Goal: Transaction & Acquisition: Purchase product/service

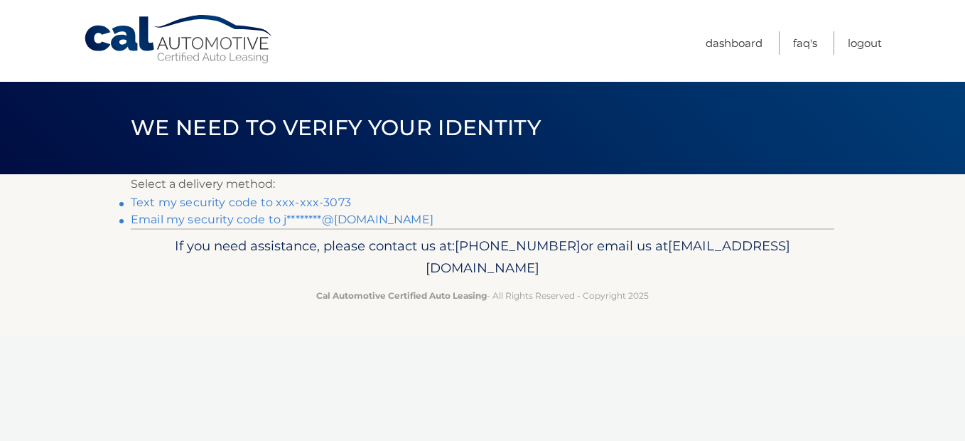
click at [171, 205] on link "Text my security code to xxx-xxx-3073" at bounding box center [241, 202] width 220 height 14
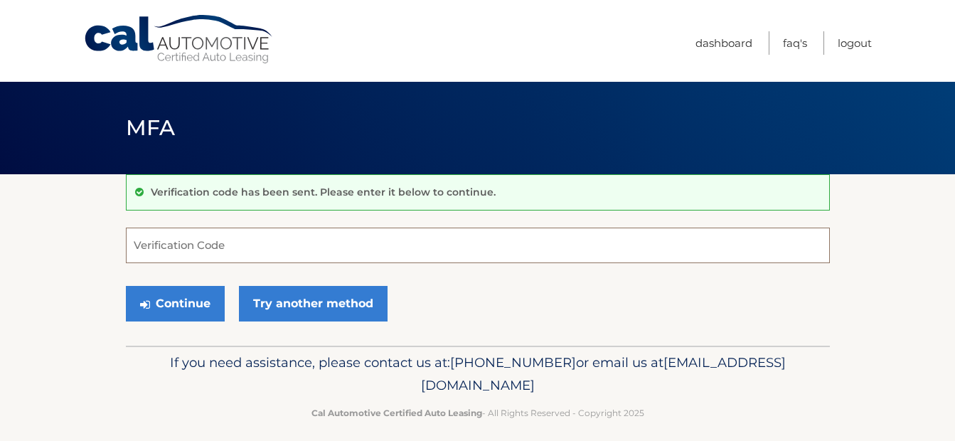
click at [256, 245] on input "Verification Code" at bounding box center [478, 245] width 704 height 36
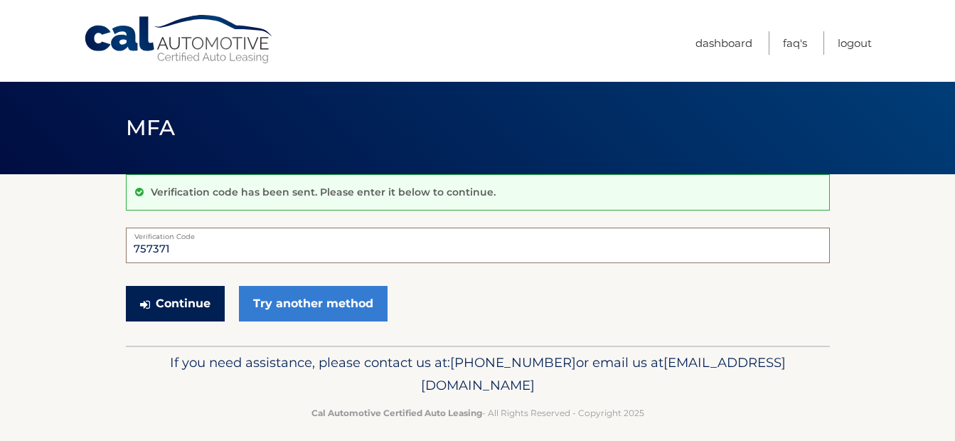
type input "757371"
click at [202, 305] on button "Continue" at bounding box center [175, 304] width 99 height 36
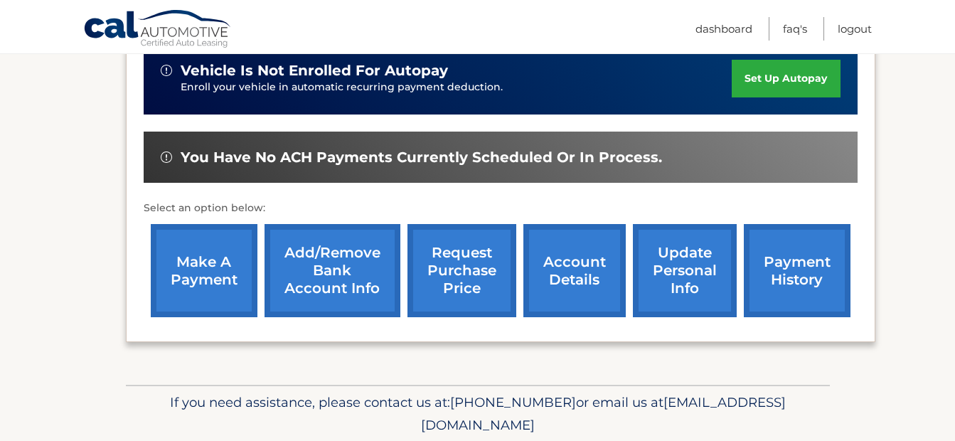
scroll to position [398, 0]
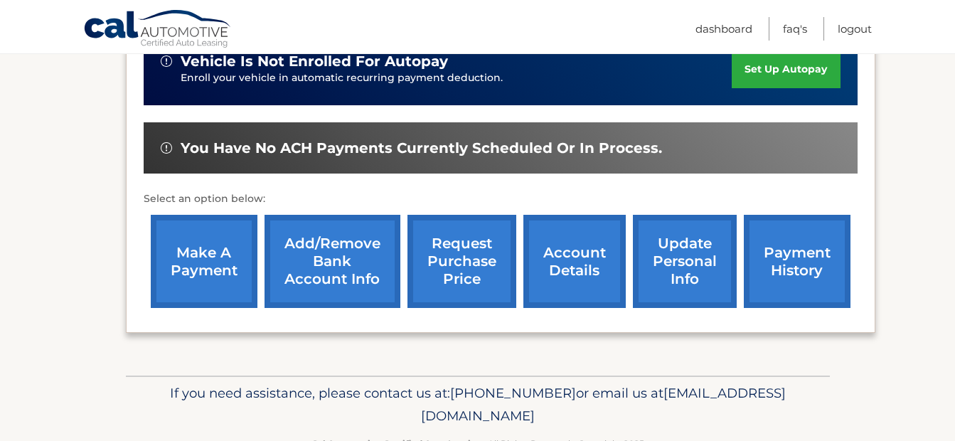
click at [196, 242] on link "make a payment" at bounding box center [204, 261] width 107 height 93
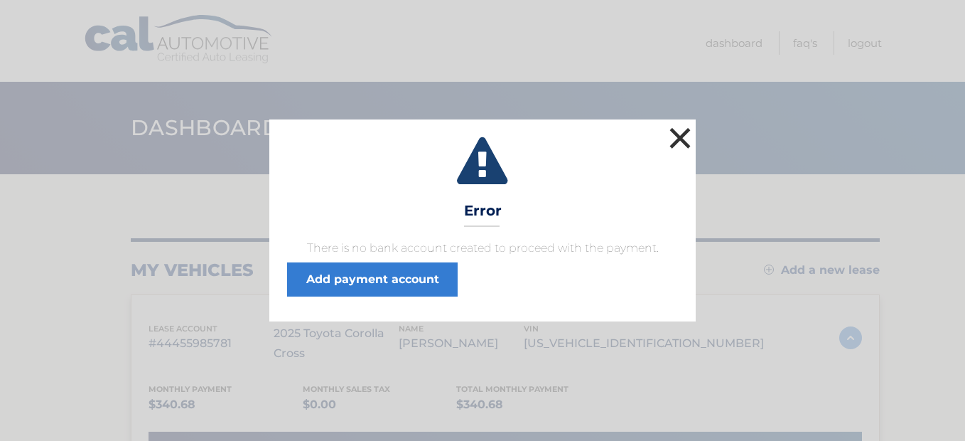
click at [677, 139] on button "×" at bounding box center [680, 138] width 28 height 28
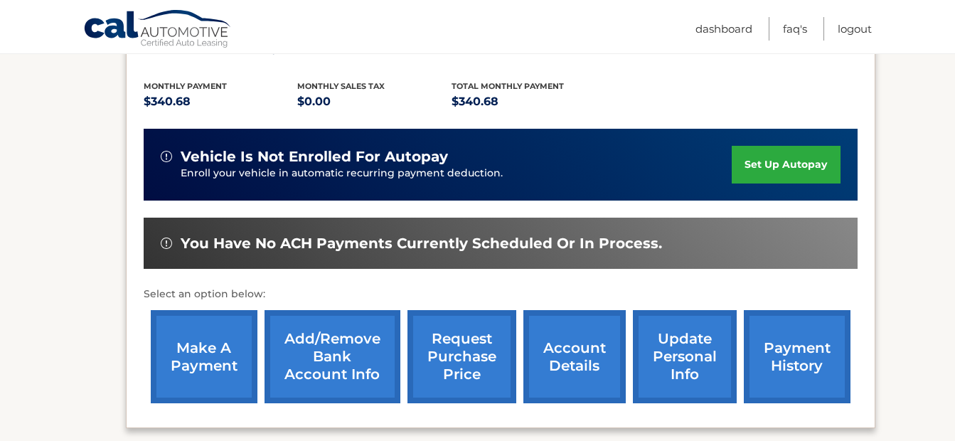
scroll to position [322, 0]
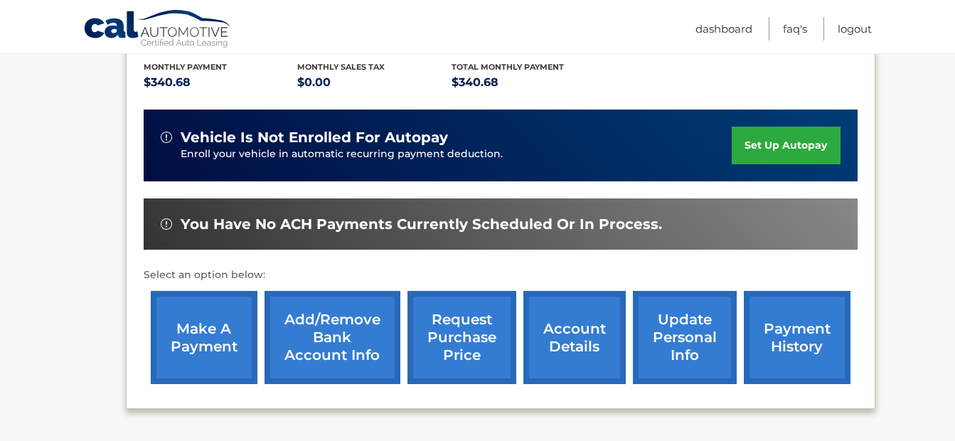
click at [327, 322] on link "Add/Remove bank account info" at bounding box center [332, 337] width 136 height 93
click at [188, 309] on link "make a payment" at bounding box center [204, 337] width 107 height 93
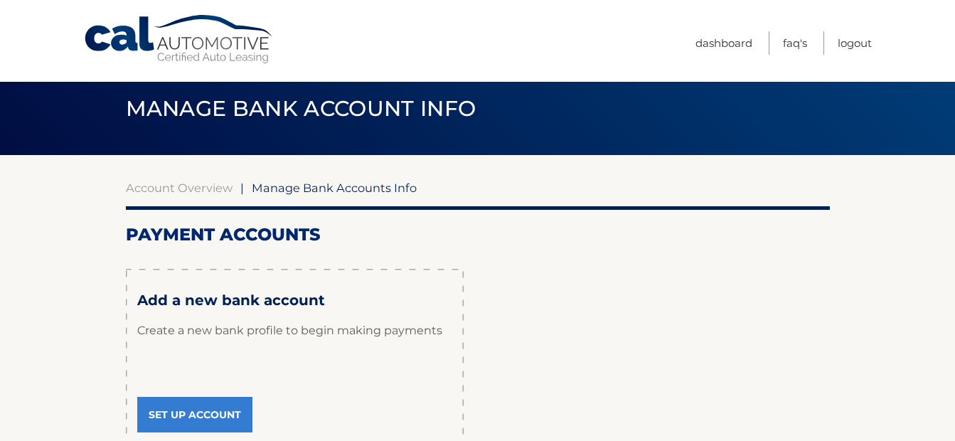
scroll to position [28, 0]
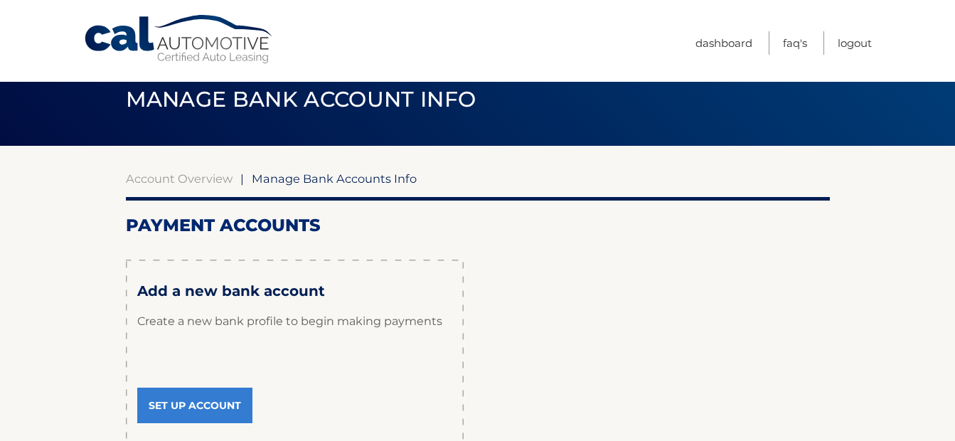
click at [230, 407] on link "Set Up Account" at bounding box center [194, 405] width 115 height 36
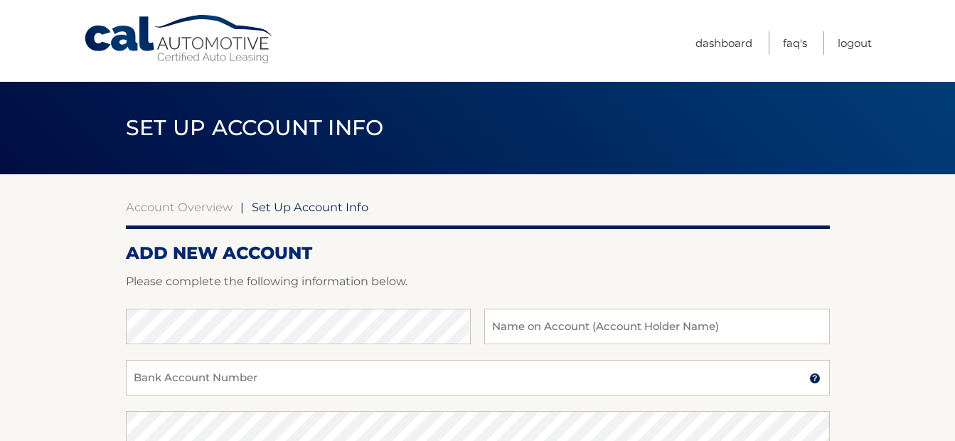
click at [230, 407] on div "Bank Account Number A 3-17-digit number at the bottom of a check or bank statem…" at bounding box center [478, 385] width 704 height 51
type input "[PERSON_NAME]"
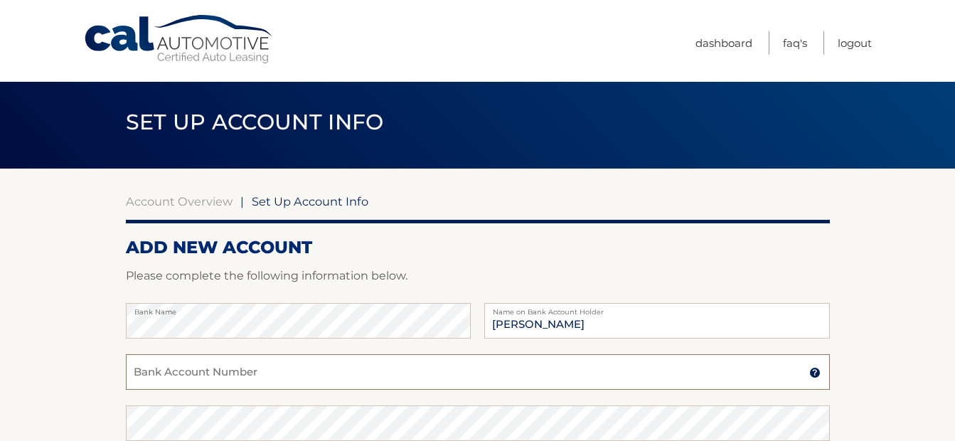
click at [257, 370] on input "Bank Account Number" at bounding box center [478, 372] width 704 height 36
type input "9859071392"
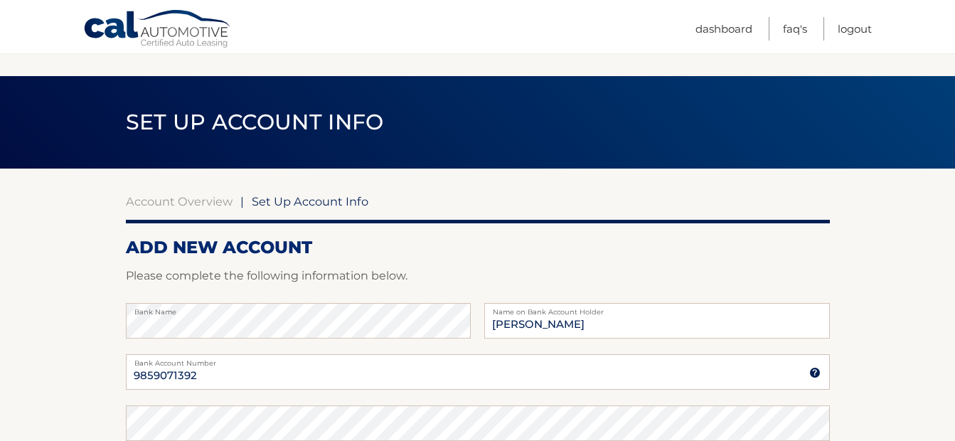
scroll to position [260, 0]
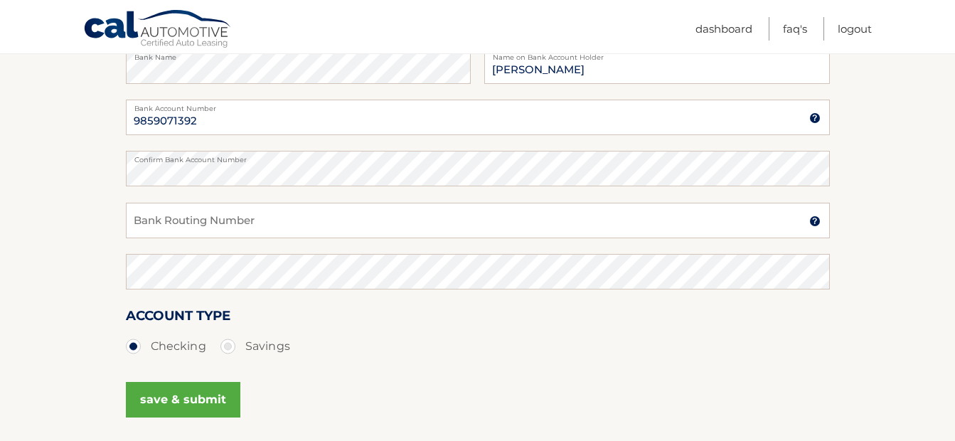
click at [814, 224] on img at bounding box center [814, 220] width 11 height 11
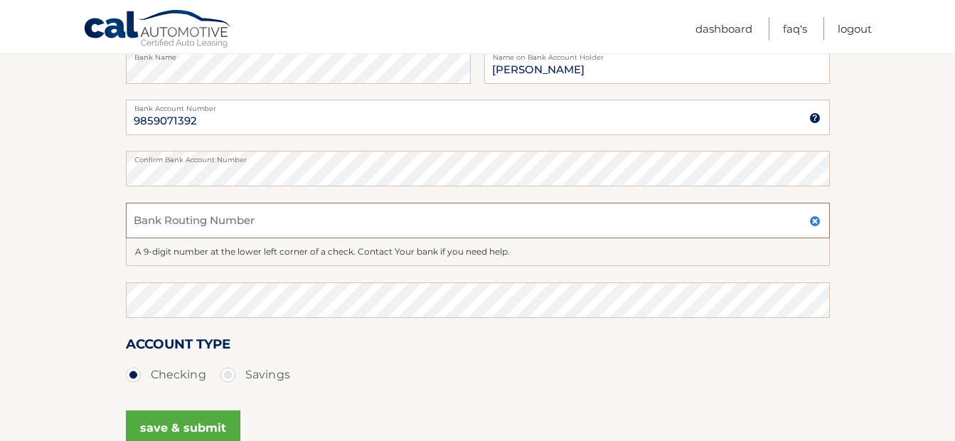
click at [284, 221] on input "Bank Routing Number" at bounding box center [478, 221] width 704 height 36
type input "022000046"
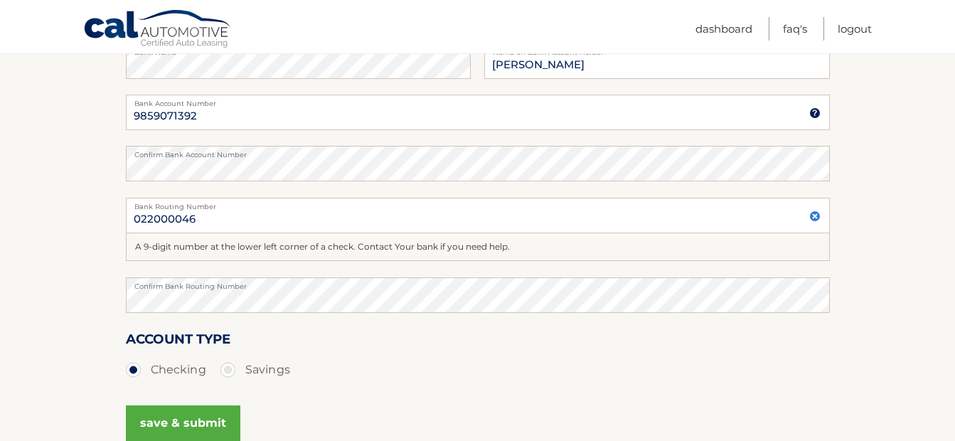
click at [206, 424] on button "save & submit" at bounding box center [183, 423] width 114 height 36
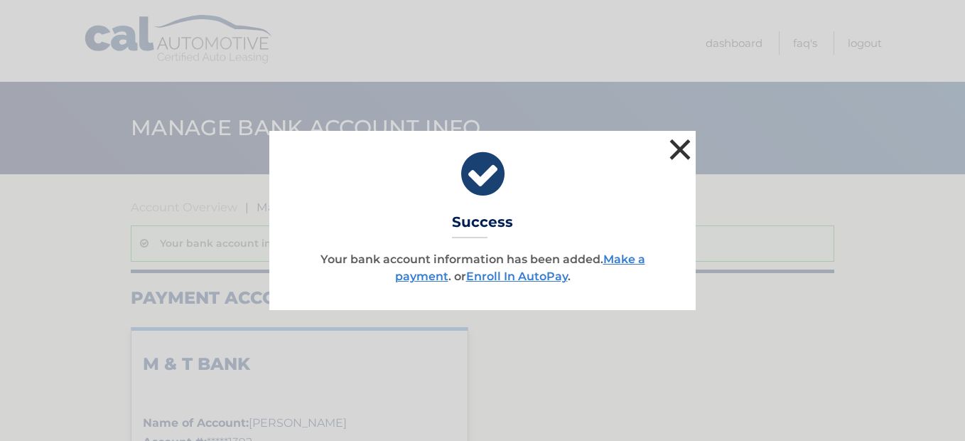
click at [680, 149] on button "×" at bounding box center [680, 149] width 28 height 28
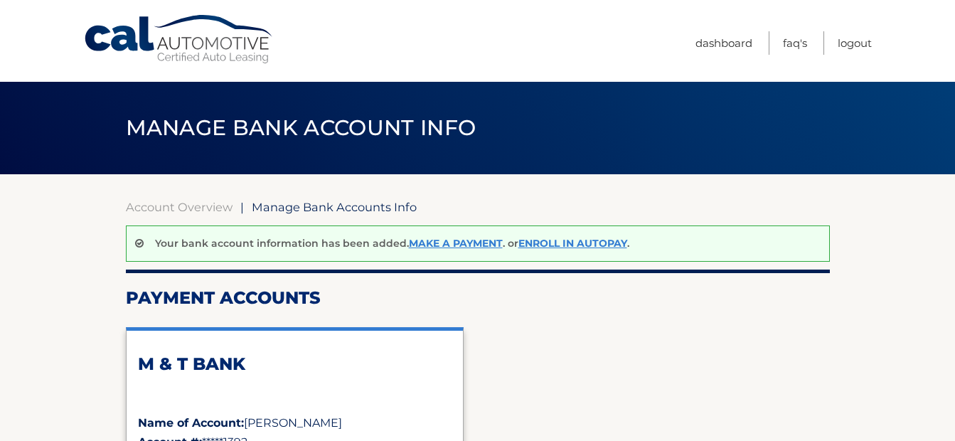
click at [680, 149] on header "Manage Bank Account Info" at bounding box center [478, 128] width 704 height 92
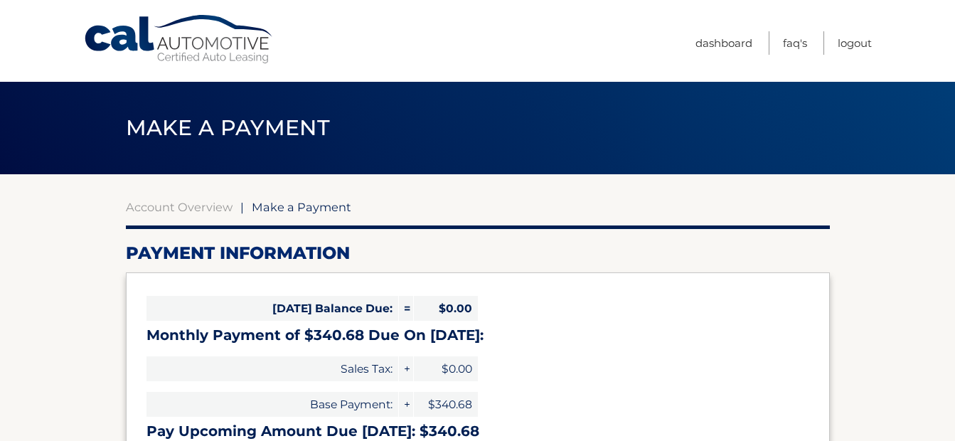
select select "ZTg3ZjcyZGMtZmRlMC00YjA1LThmOTItZGMwN2Y4MDFkYmZh"
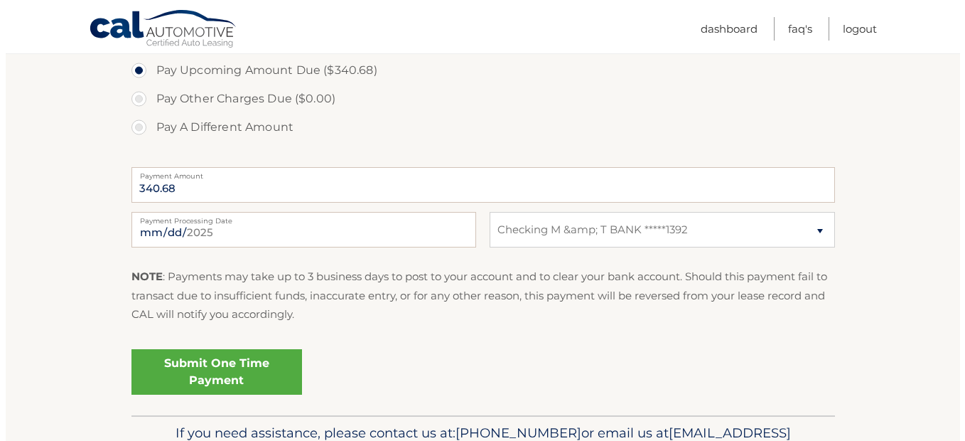
scroll to position [521, 0]
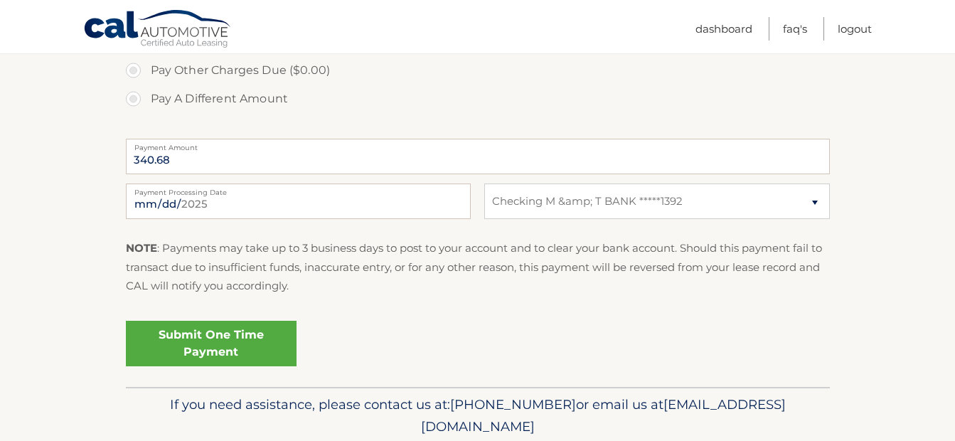
click at [212, 334] on link "Submit One Time Payment" at bounding box center [211, 343] width 171 height 45
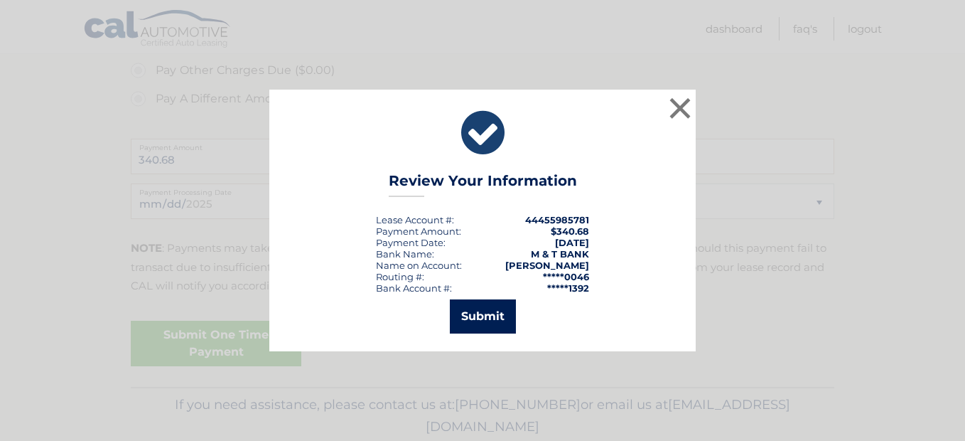
click at [481, 324] on button "Submit" at bounding box center [483, 316] width 66 height 34
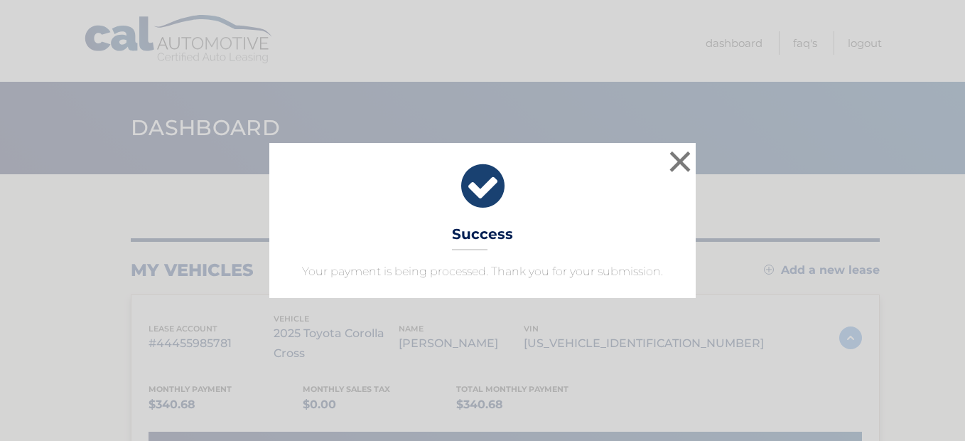
click at [543, 434] on div "× Success Your payment is being processed. Thank you for your submission. Loadi…" at bounding box center [482, 220] width 965 height 441
